Goal: Navigation & Orientation: Find specific page/section

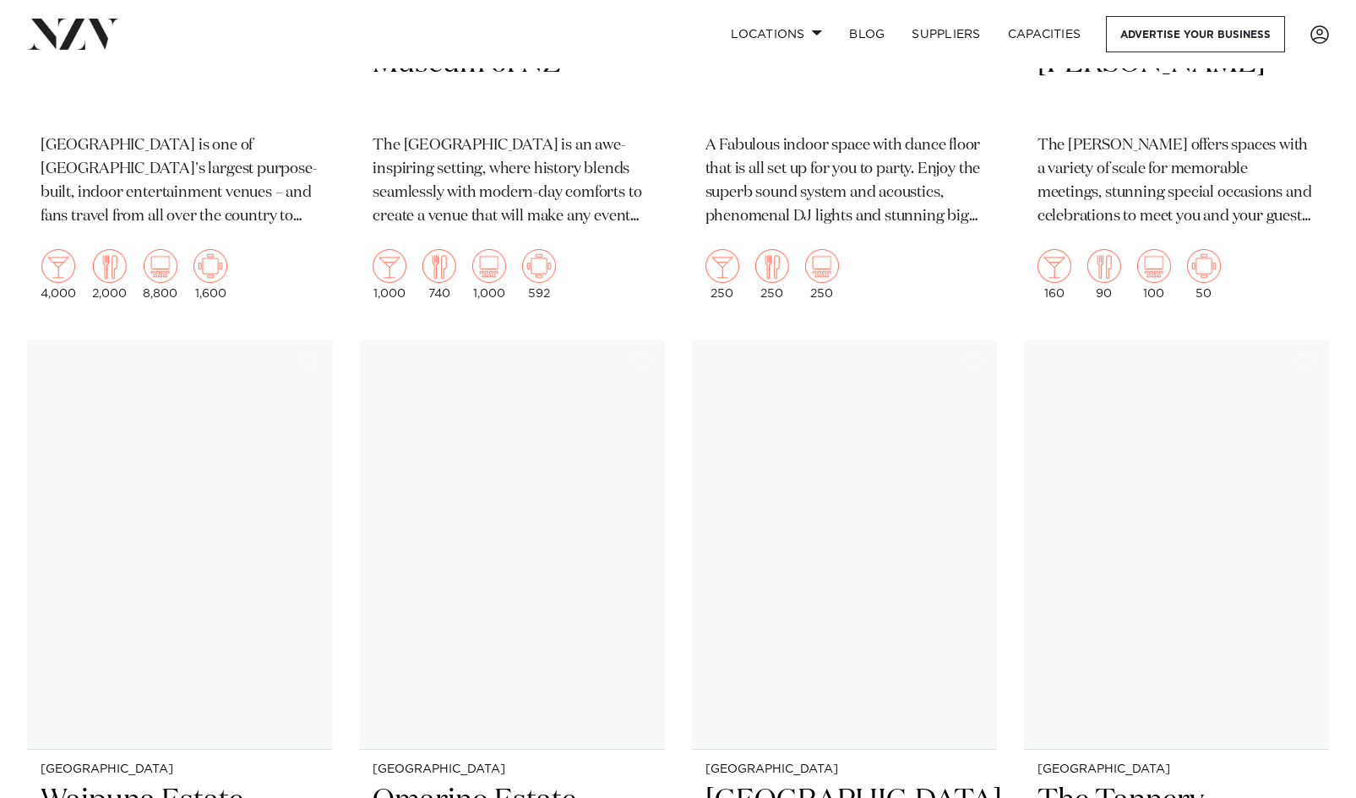
scroll to position [5996, 0]
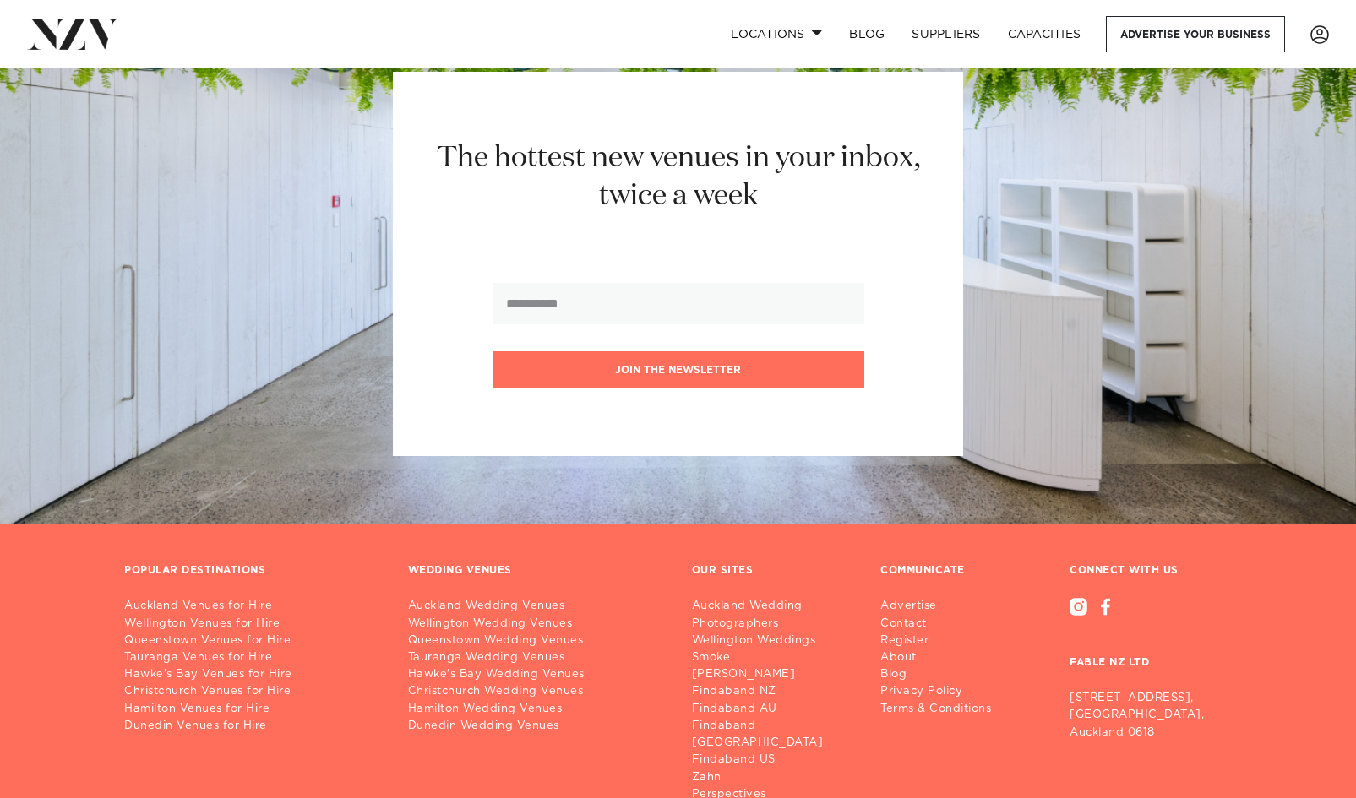
scroll to position [5104, 0]
